Goal: Use online tool/utility: Utilize a website feature to perform a specific function

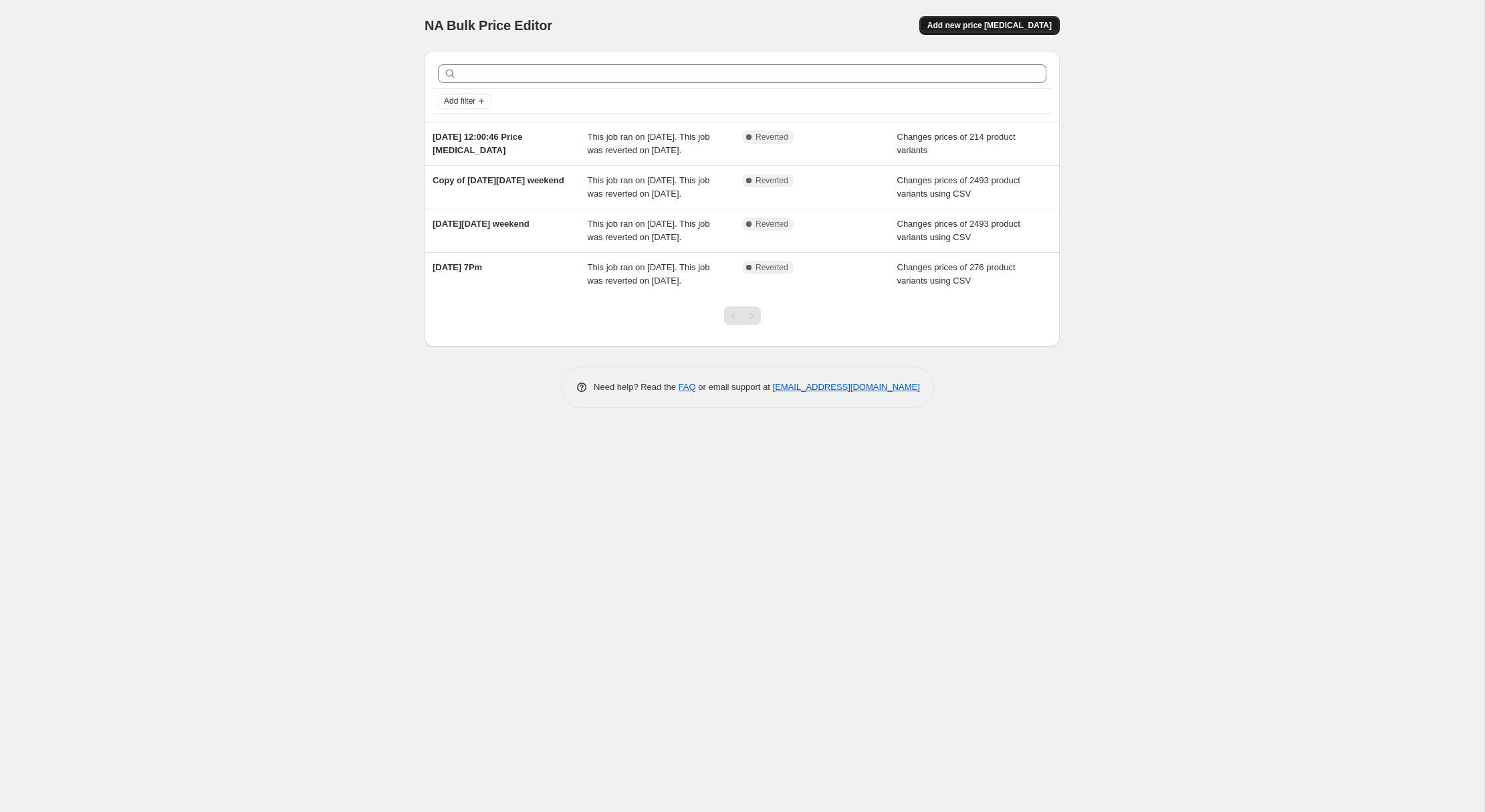
click at [972, 27] on span "Add new price [MEDICAL_DATA]" at bounding box center [989, 26] width 124 height 11
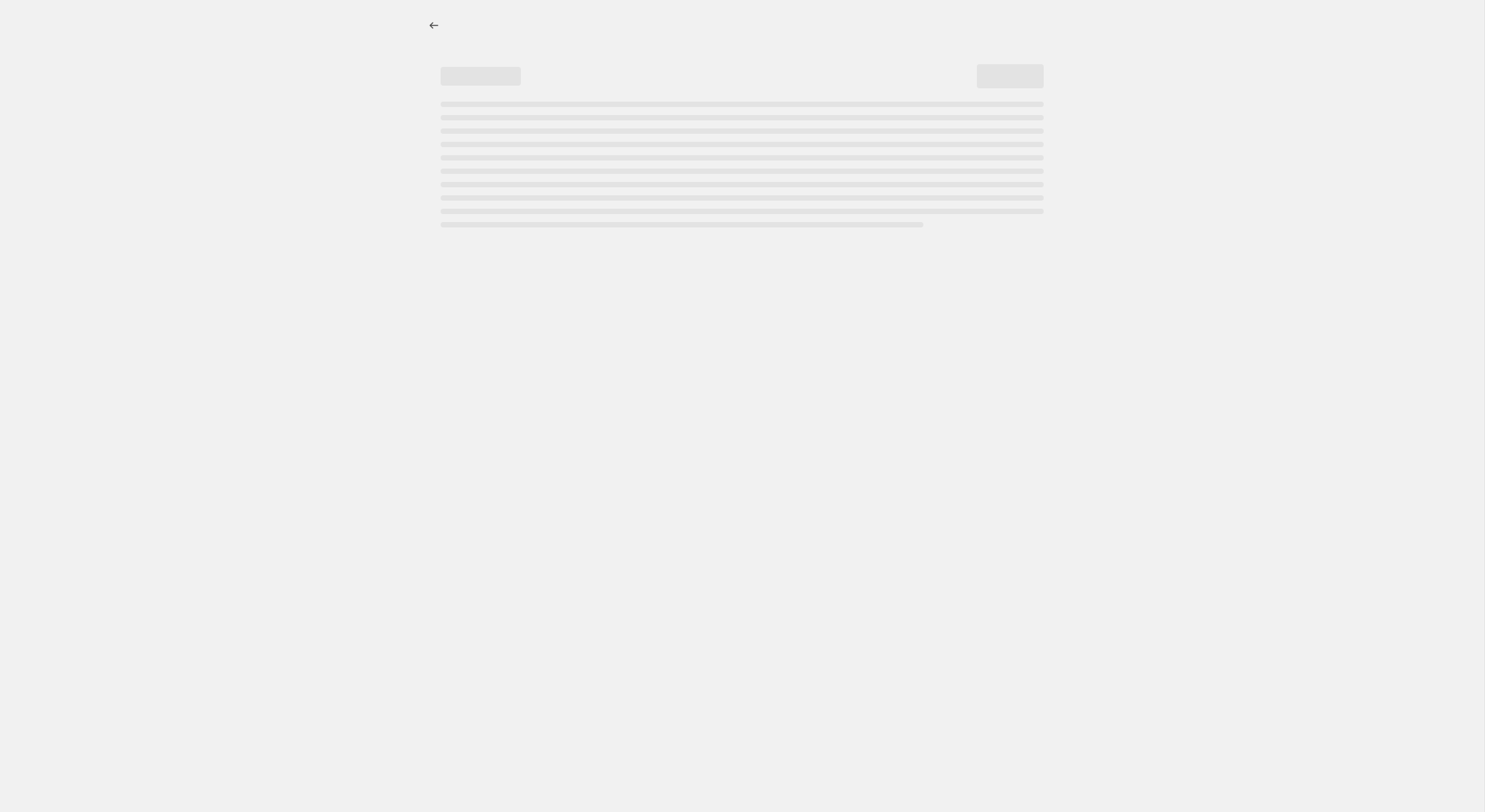
select select "percentage"
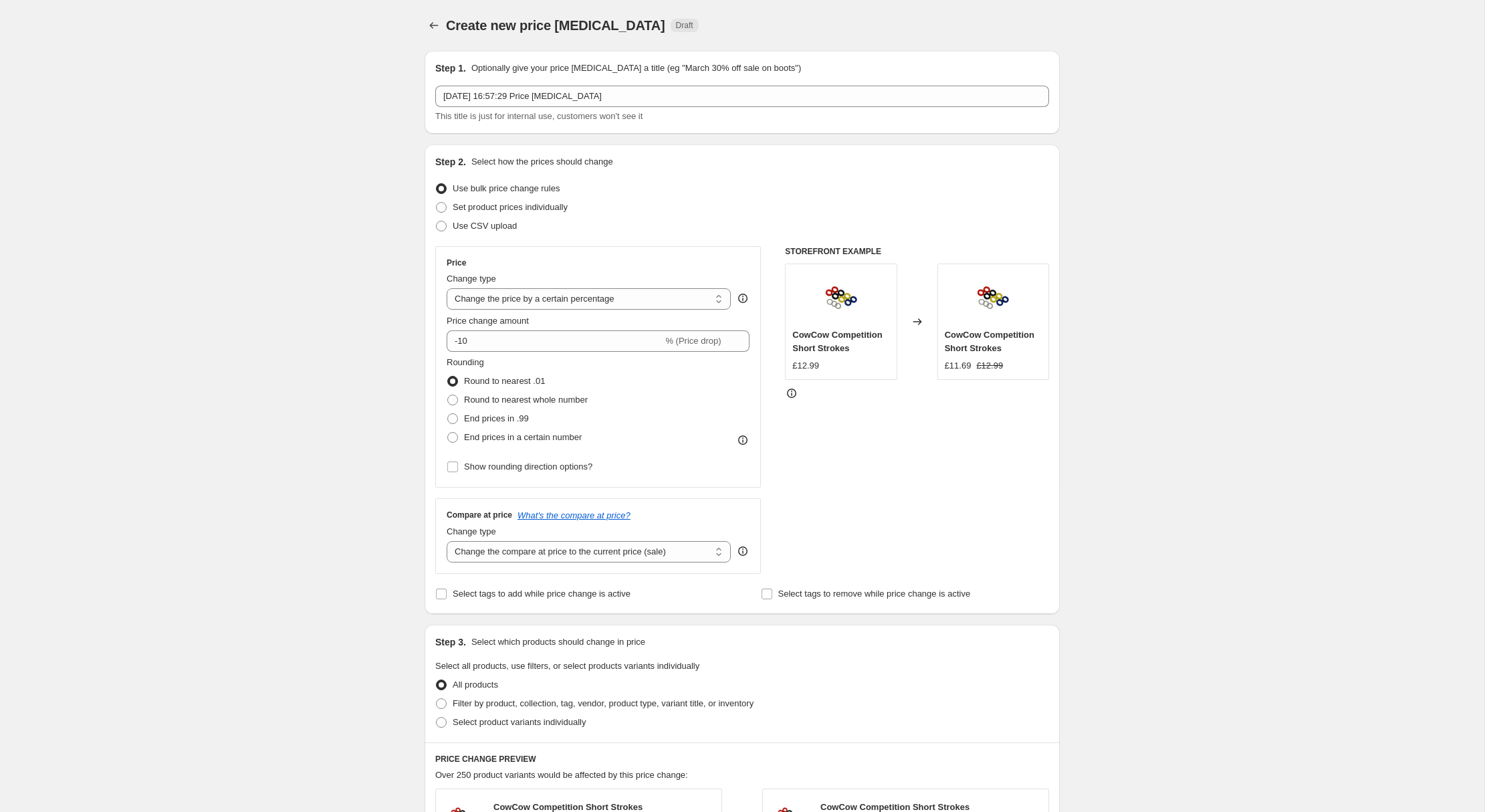
click at [397, 188] on div "Create new price [MEDICAL_DATA]. This page is ready Create new price [MEDICAL_D…" at bounding box center [742, 670] width 1485 height 1341
